Goal: Ask a question: Seek information or help from site administrators or community

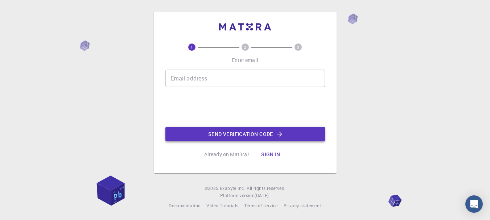
click at [260, 135] on button "Send verification code" at bounding box center [245, 134] width 160 height 15
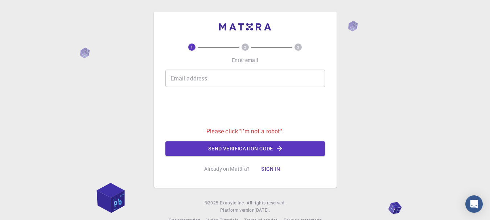
click at [272, 167] on button "Sign in" at bounding box center [270, 169] width 30 height 15
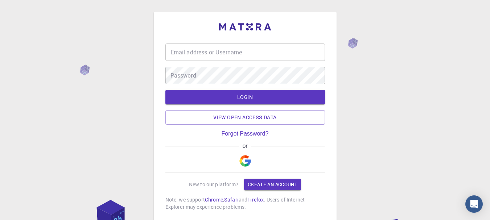
click at [220, 46] on div "Email address or Username Email address or Username" at bounding box center [245, 52] width 160 height 17
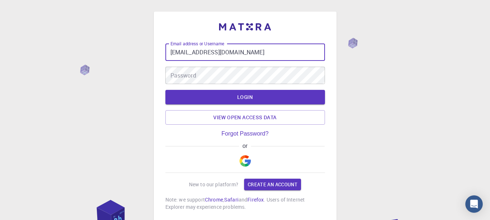
type input "[EMAIL_ADDRESS][DOMAIN_NAME]"
click at [165, 90] on button "LOGIN" at bounding box center [245, 97] width 160 height 15
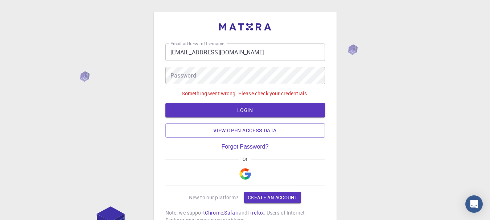
click at [249, 145] on link "Forgot Password?" at bounding box center [244, 147] width 47 height 7
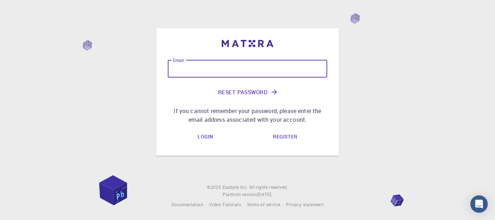
click at [196, 69] on input "Email" at bounding box center [248, 68] width 160 height 17
type input "[EMAIL_ADDRESS][DOMAIN_NAME]"
click at [210, 137] on link "Login" at bounding box center [205, 137] width 27 height 15
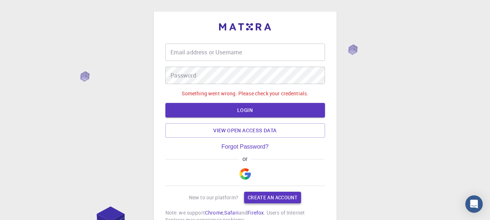
click at [271, 195] on link "Create an account" at bounding box center [272, 198] width 57 height 12
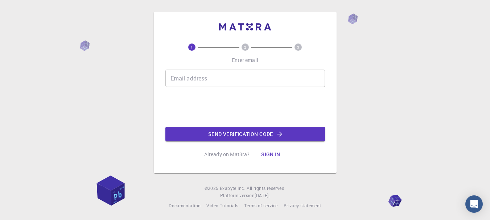
click at [221, 79] on input "Email address" at bounding box center [245, 78] width 160 height 17
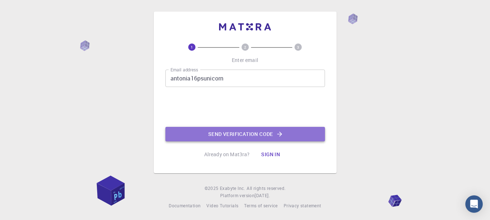
click at [228, 135] on button "Send verification code" at bounding box center [245, 134] width 160 height 15
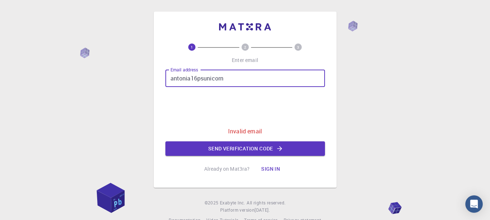
click at [237, 83] on input "antonia16psunicorn" at bounding box center [245, 78] width 160 height 17
type input "[EMAIL_ADDRESS][DOMAIN_NAME]"
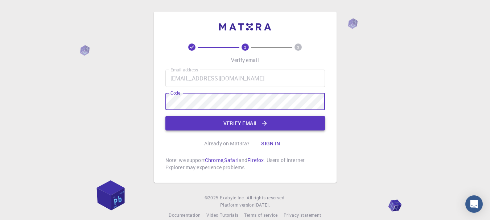
click at [237, 119] on button "Verify email" at bounding box center [245, 123] width 160 height 15
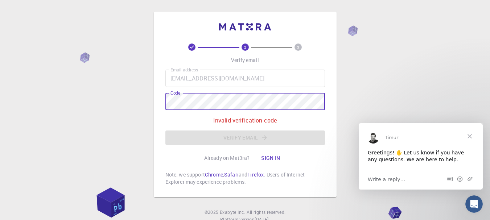
click at [389, 184] on div "Write a reply…" at bounding box center [421, 179] width 124 height 21
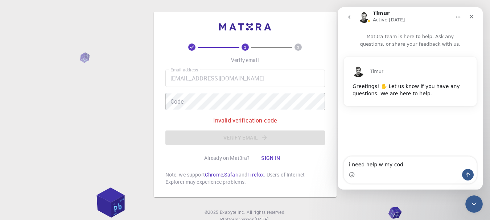
type textarea "i need help w my code"
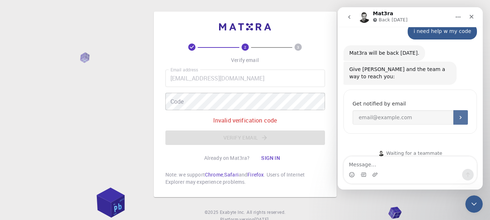
scroll to position [88, 0]
click at [378, 111] on input "Enter your email" at bounding box center [402, 116] width 101 height 15
type input "[EMAIL_ADDRESS][DOMAIN_NAME]"
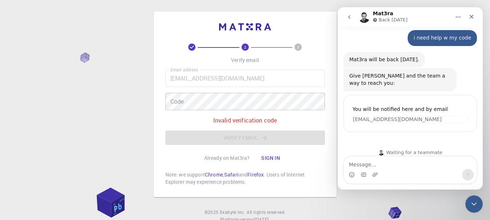
scroll to position [81, 0]
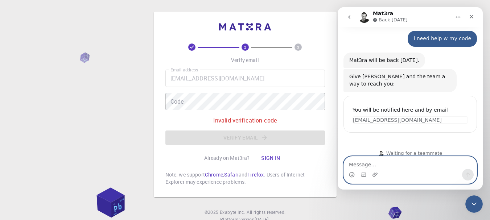
click at [402, 160] on textarea "Message…" at bounding box center [410, 163] width 133 height 12
type textarea "did it notifieded"
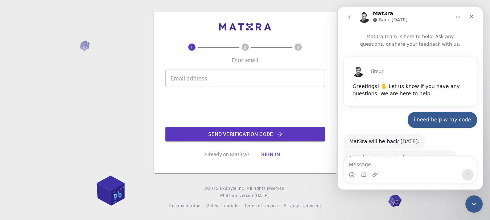
scroll to position [103, 0]
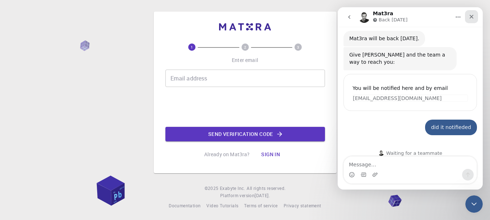
click at [469, 16] on icon "Close" at bounding box center [471, 17] width 6 height 6
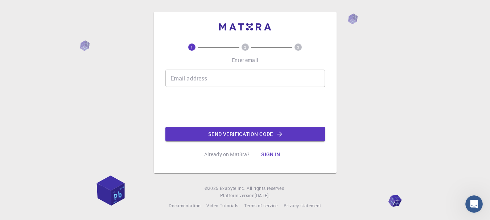
click at [221, 77] on input "Email address" at bounding box center [245, 78] width 160 height 17
